Goal: Task Accomplishment & Management: Manage account settings

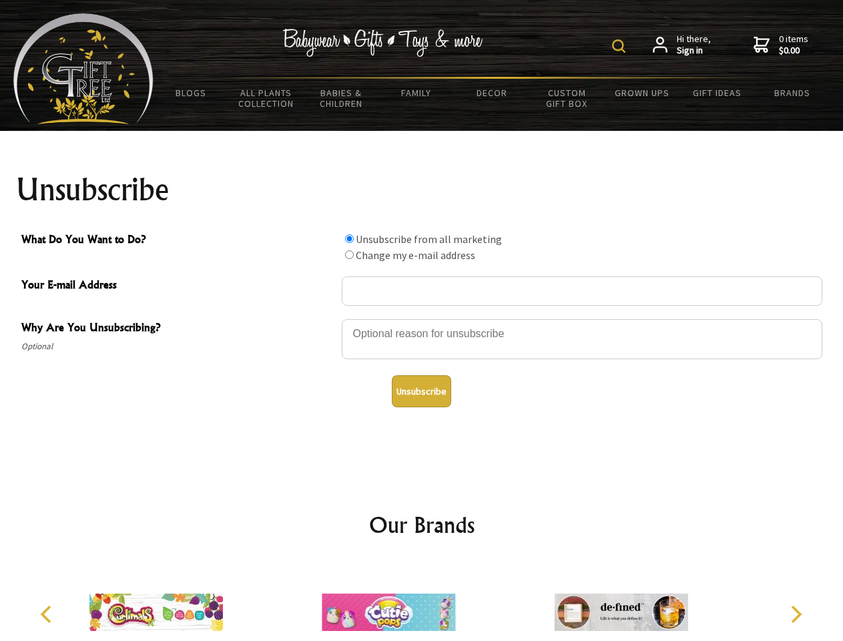
click at [621, 46] on img at bounding box center [618, 45] width 13 height 13
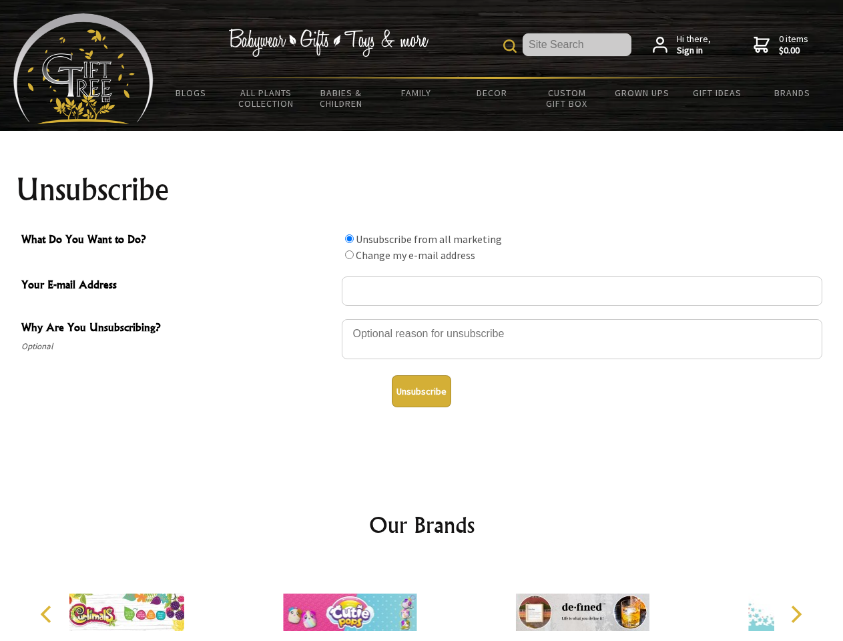
click at [422, 318] on div at bounding box center [582, 341] width 481 height 47
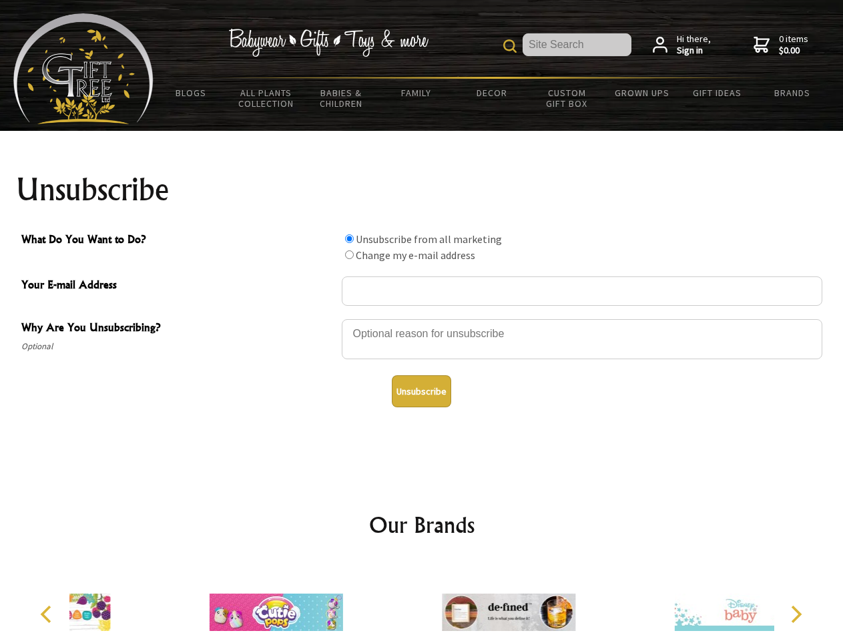
click at [349, 238] on input "What Do You Want to Do?" at bounding box center [349, 238] width 9 height 9
click at [349, 254] on input "What Do You Want to Do?" at bounding box center [349, 254] width 9 height 9
radio input "true"
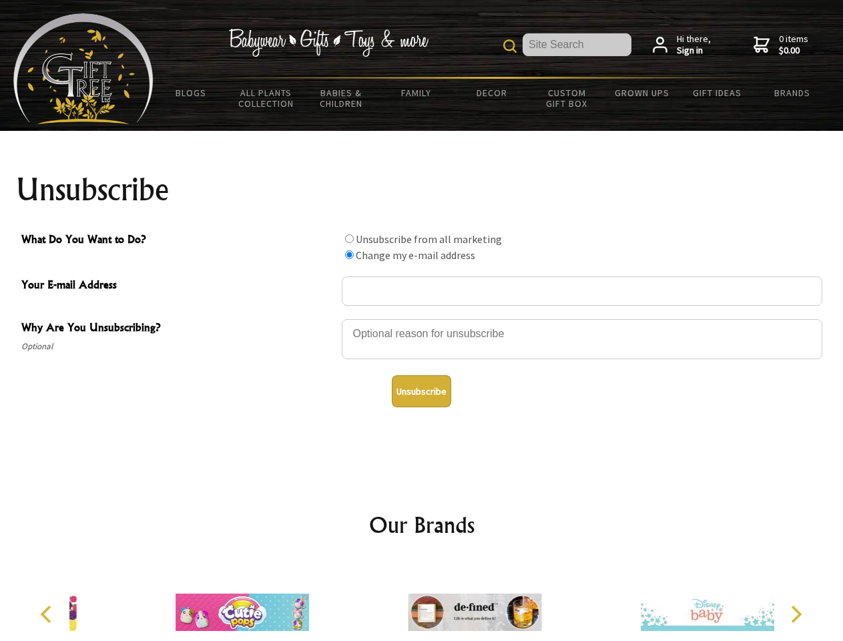
click at [421, 391] on button "Unsubscribe" at bounding box center [421, 391] width 59 height 32
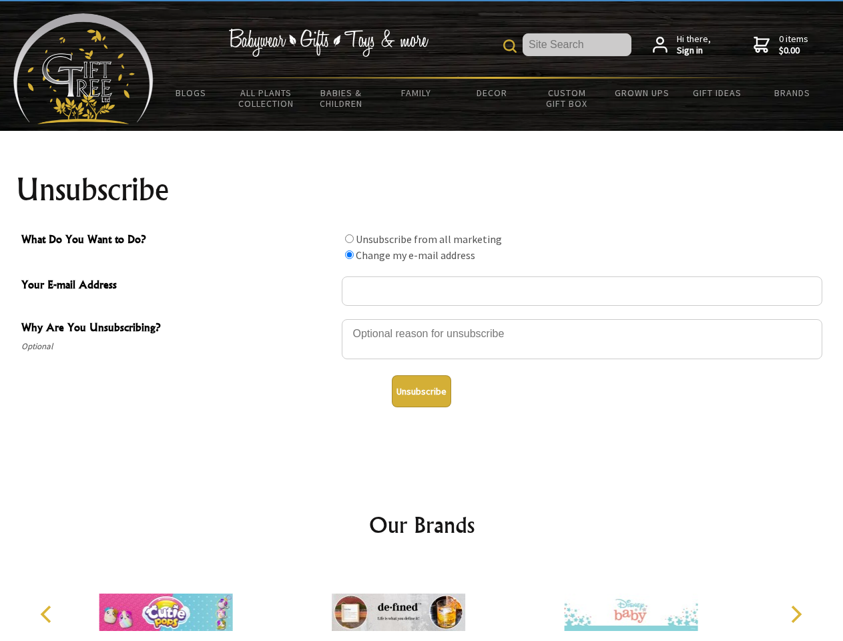
click at [48, 614] on icon "Previous" at bounding box center [47, 613] width 17 height 17
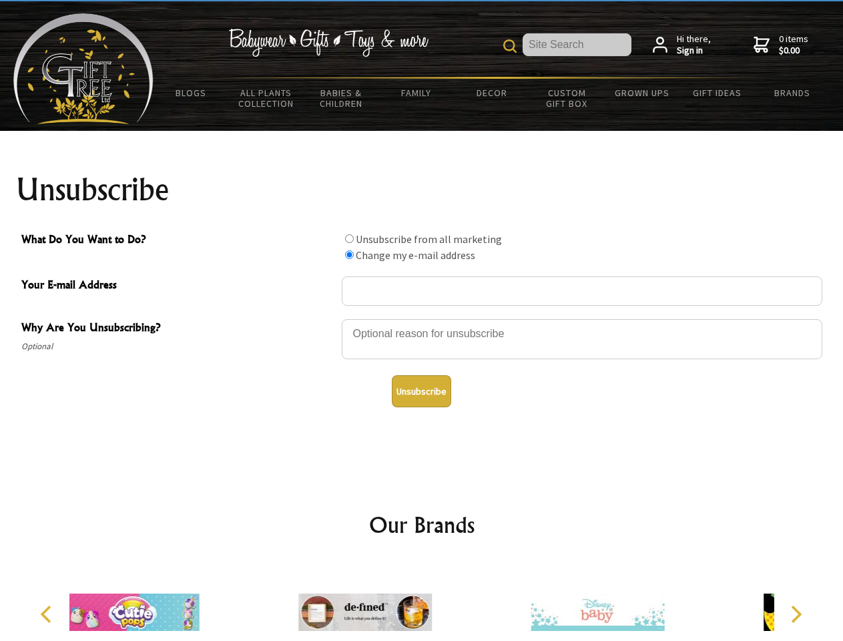
click at [796, 614] on icon "Next" at bounding box center [794, 613] width 17 height 17
